Goal: Transaction & Acquisition: Purchase product/service

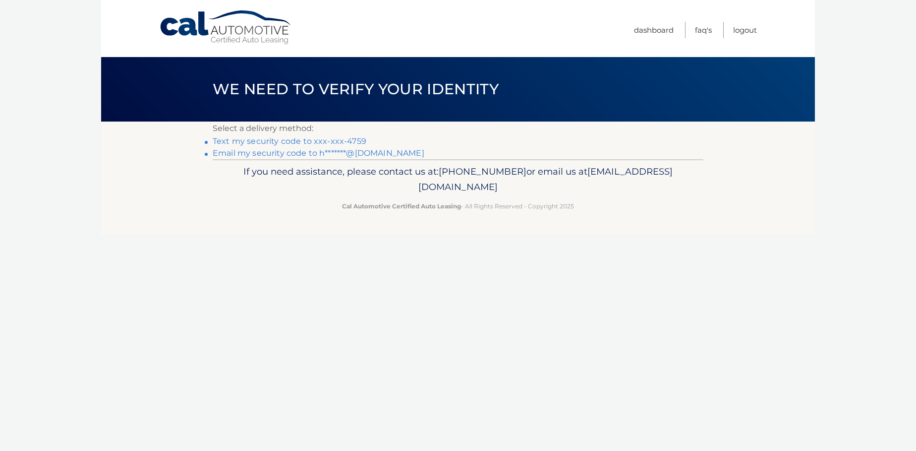
click at [366, 146] on link "Text my security code to xxx-xxx-4759" at bounding box center [290, 140] width 154 height 9
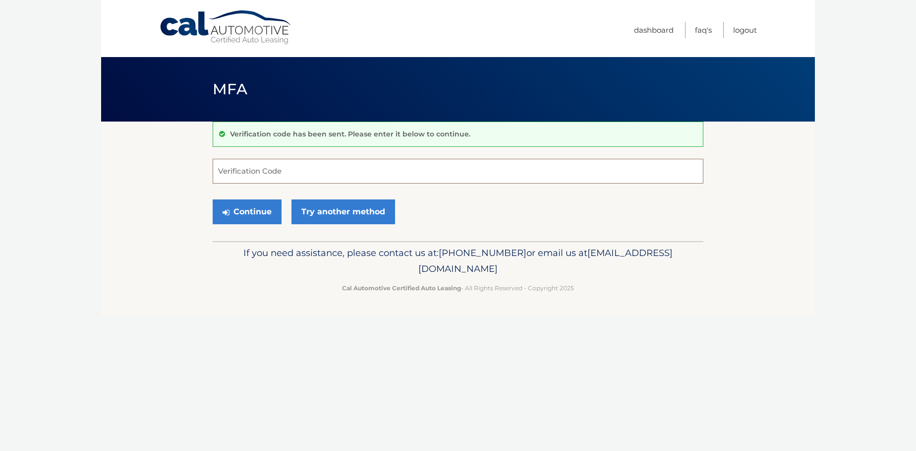
click at [438, 173] on input "Verification Code" at bounding box center [458, 171] width 491 height 25
type input "602672"
click at [282, 224] on button "Continue" at bounding box center [247, 211] width 69 height 25
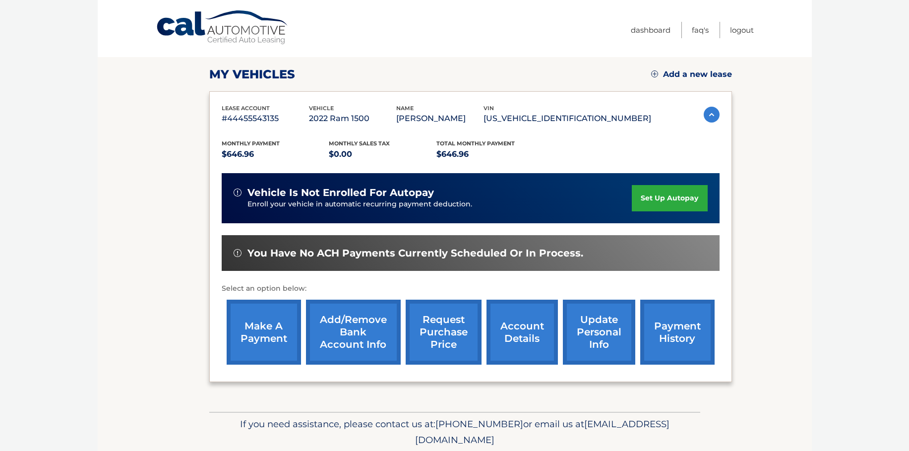
scroll to position [149, 0]
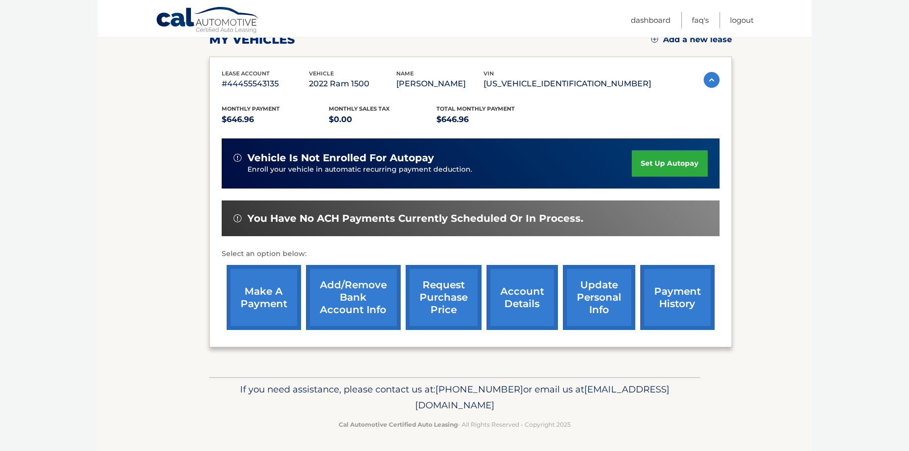
click at [250, 302] on link "make a payment" at bounding box center [264, 297] width 74 height 65
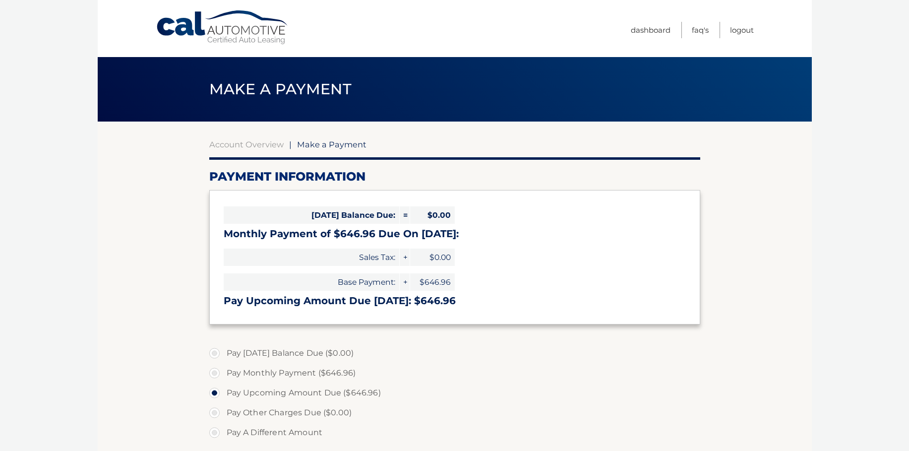
select select "NjYzMjFjNzgtYzYxNi00NjJmLTllNGEtMDM1YzEwNjVjNWU0"
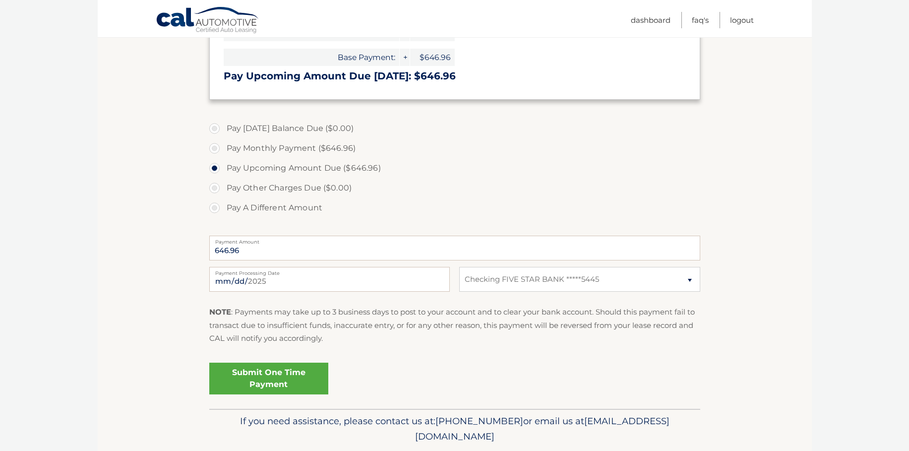
scroll to position [248, 0]
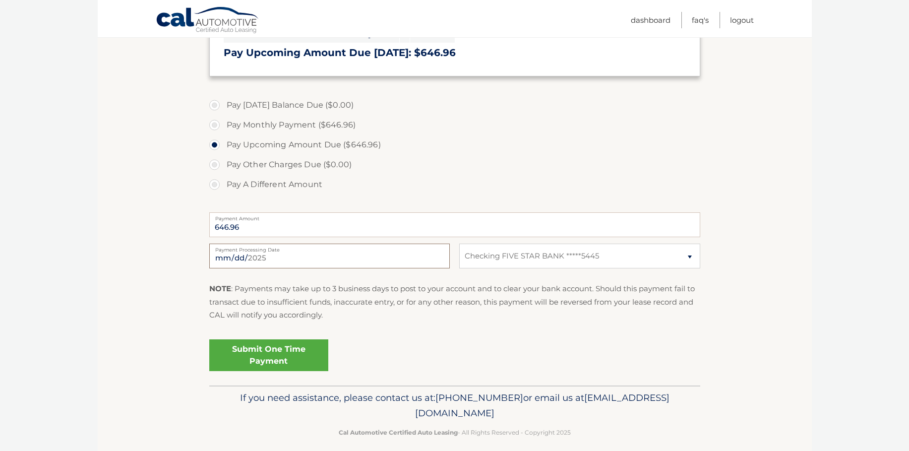
click at [260, 268] on input "2025-09-28" at bounding box center [329, 255] width 240 height 25
type input "2025-10-01"
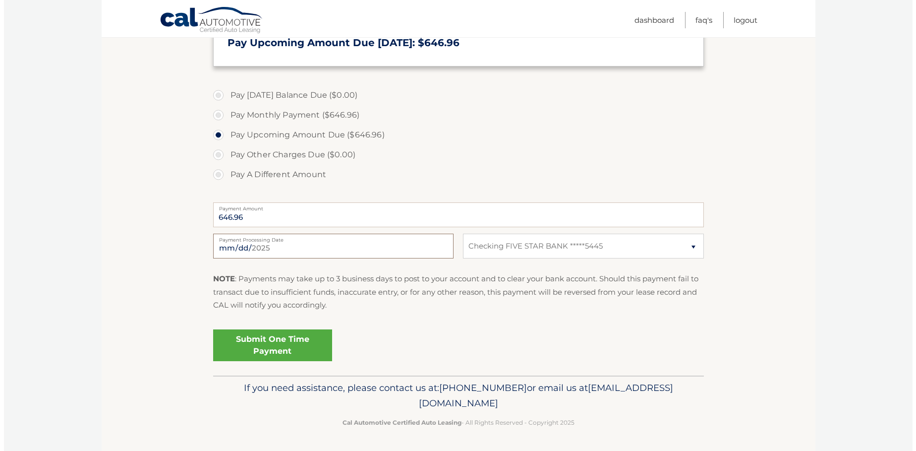
scroll to position [397, 0]
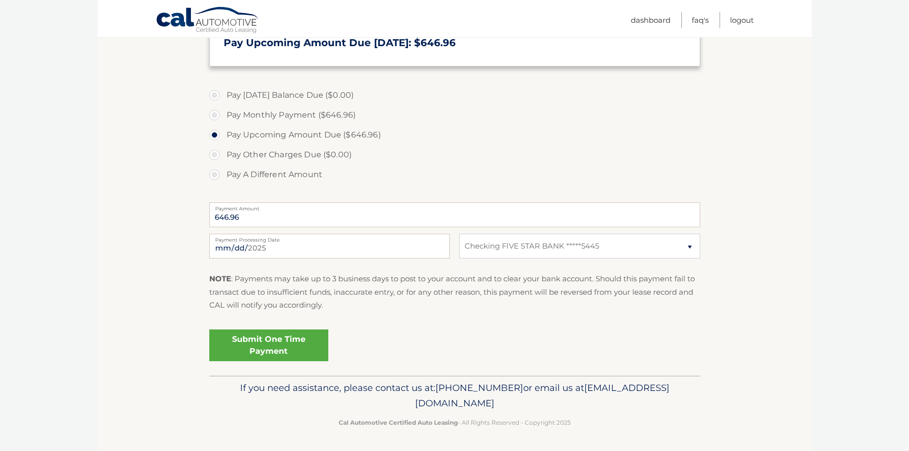
click at [311, 356] on link "Submit One Time Payment" at bounding box center [268, 345] width 119 height 32
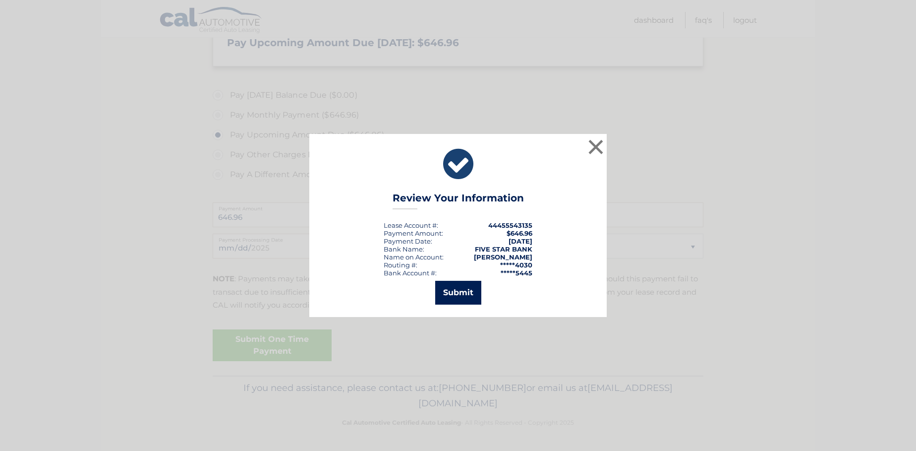
click at [465, 304] on button "Submit" at bounding box center [458, 293] width 46 height 24
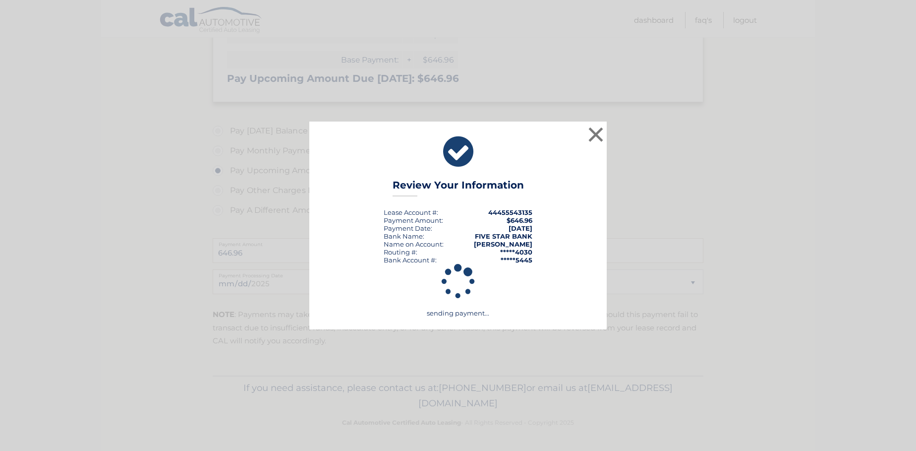
scroll to position [372, 0]
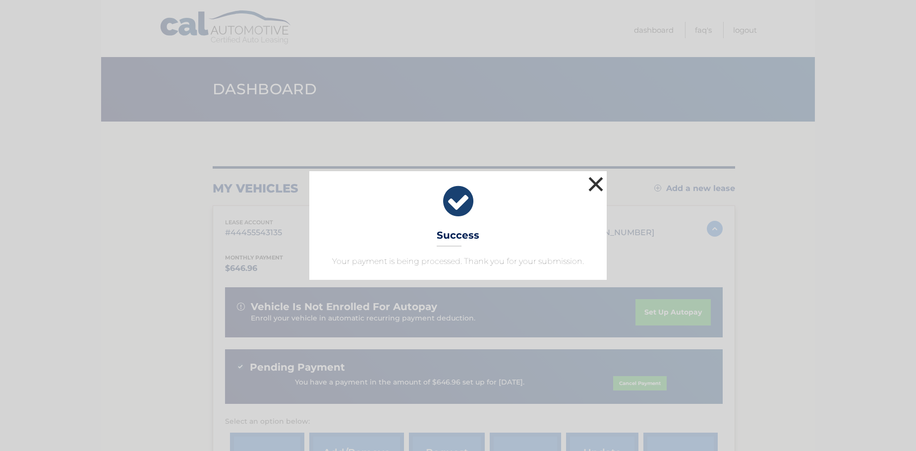
click at [593, 174] on button "×" at bounding box center [596, 184] width 20 height 20
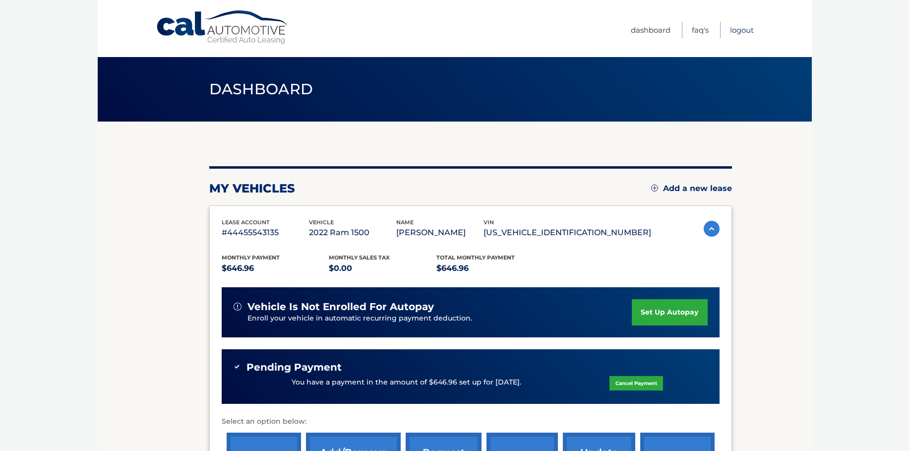
click at [736, 34] on link "Logout" at bounding box center [742, 30] width 24 height 16
